Goal: Information Seeking & Learning: Check status

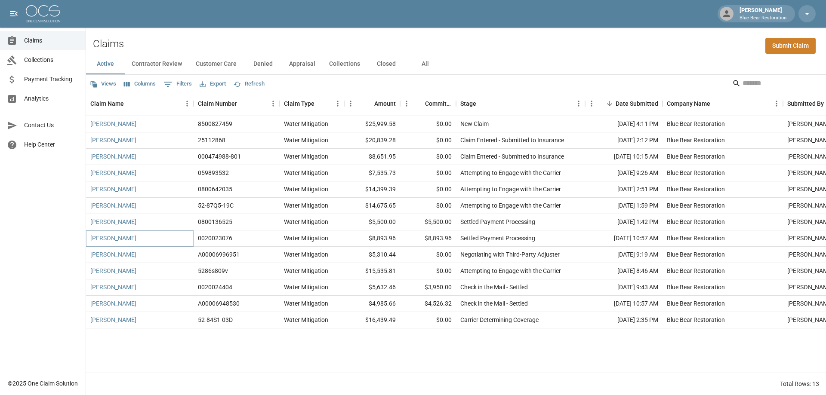
click at [135, 239] on link "[PERSON_NAME]" at bounding box center [113, 238] width 46 height 9
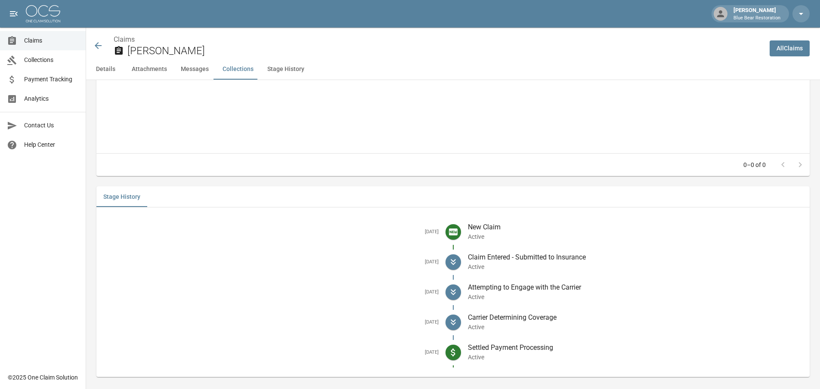
scroll to position [1018, 0]
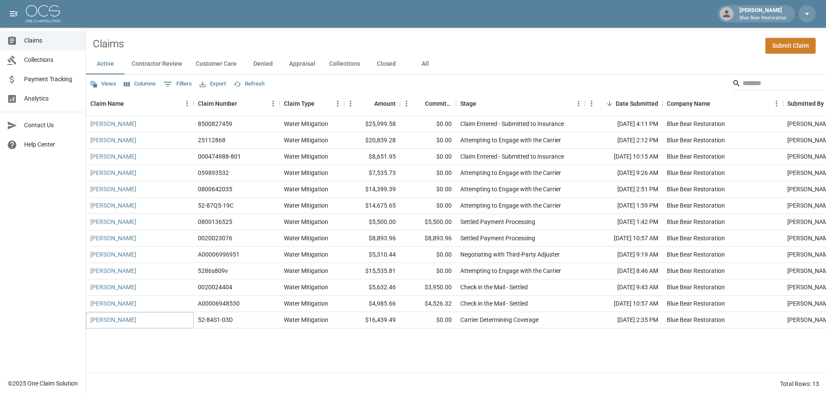
click at [124, 319] on link "[PERSON_NAME]" at bounding box center [113, 320] width 46 height 9
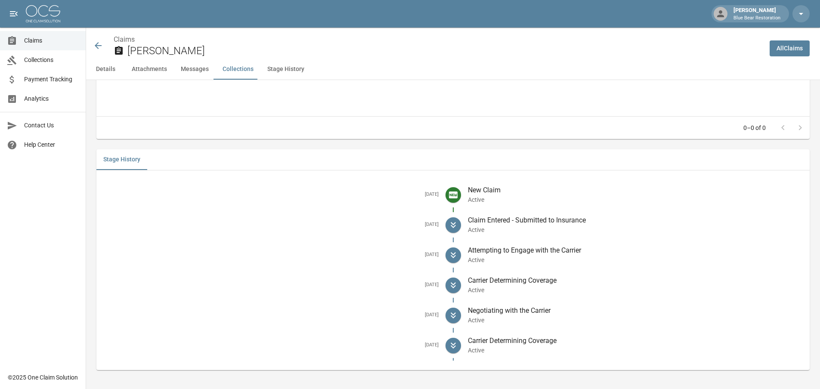
scroll to position [1212, 0]
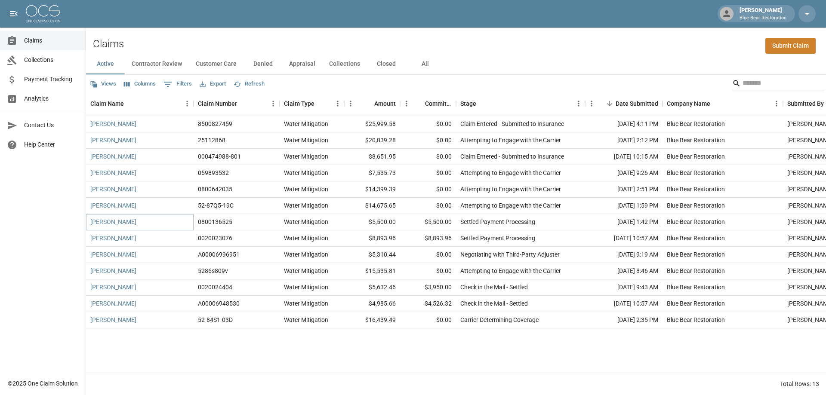
click at [115, 222] on link "[PERSON_NAME]" at bounding box center [113, 222] width 46 height 9
